Goal: Information Seeking & Learning: Understand process/instructions

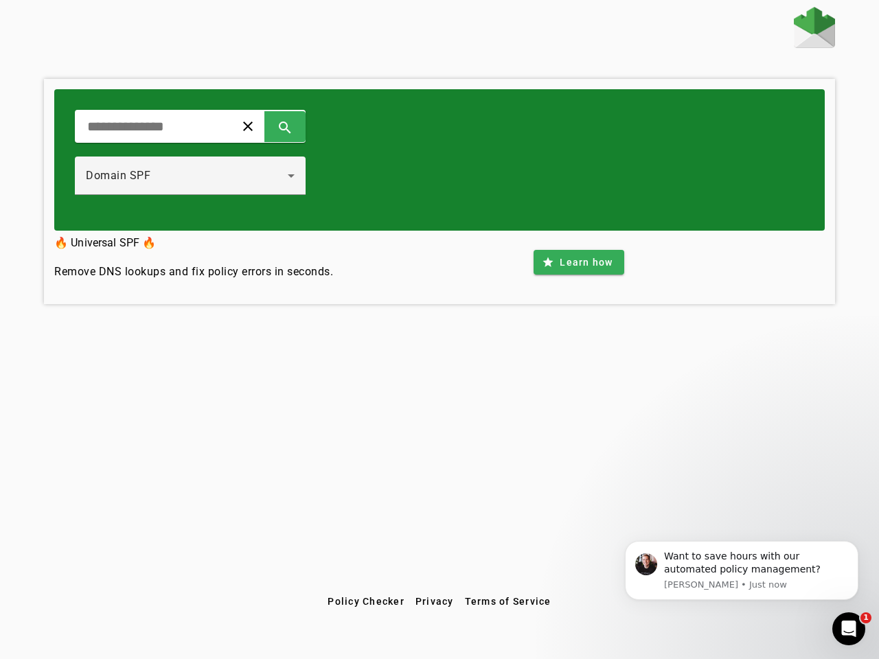
click at [264, 126] on span at bounding box center [248, 126] width 33 height 33
click at [302, 126] on span at bounding box center [285, 126] width 33 height 33
click at [205, 176] on div "Domain SPF" at bounding box center [187, 176] width 202 height 16
click at [578, 262] on span "Learn how" at bounding box center [586, 263] width 53 height 14
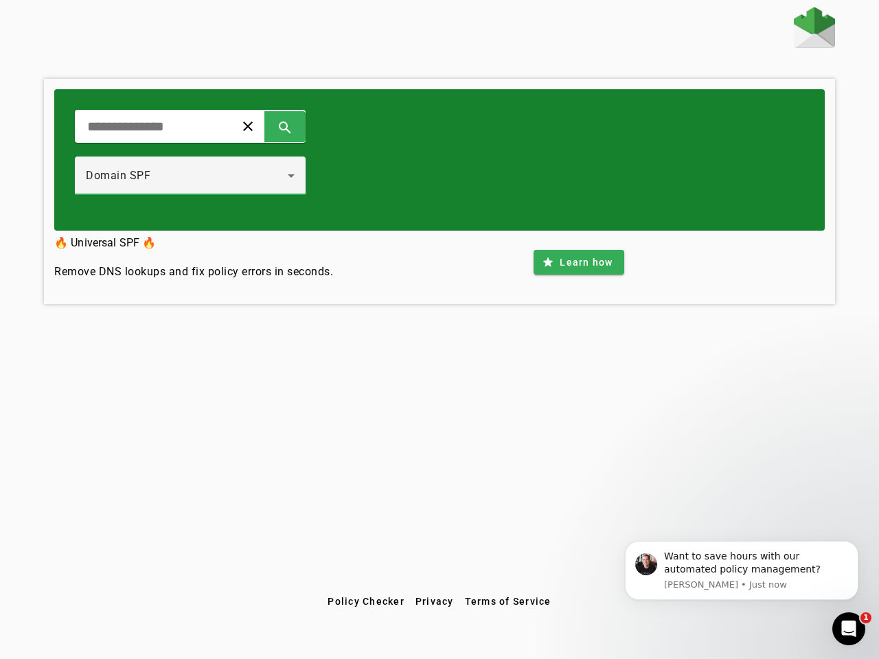
click at [365, 602] on span "Policy Checker" at bounding box center [366, 601] width 77 height 11
click at [435, 602] on span "Privacy" at bounding box center [435, 601] width 38 height 11
